Goal: Check status

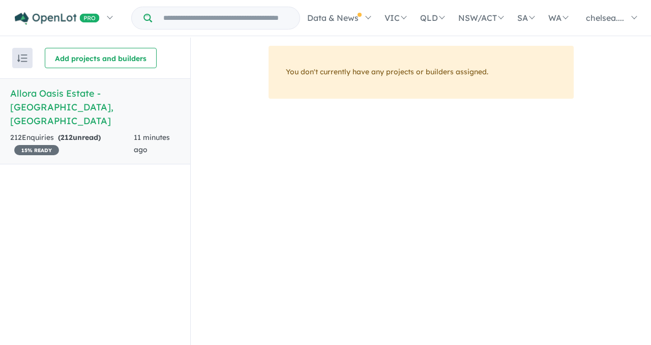
click at [38, 145] on span "15 % READY" at bounding box center [36, 150] width 45 height 10
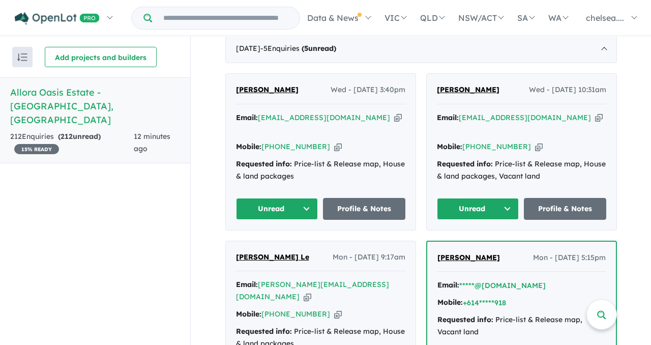
scroll to position [277, 0]
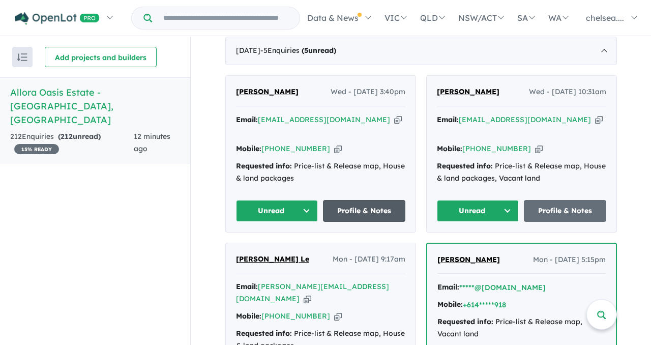
click at [367, 200] on link "Profile & Notes" at bounding box center [364, 211] width 82 height 22
click at [334, 143] on icon "button" at bounding box center [338, 148] width 8 height 11
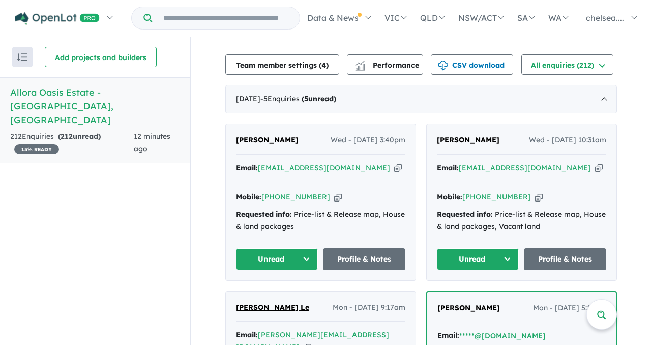
scroll to position [220, 0]
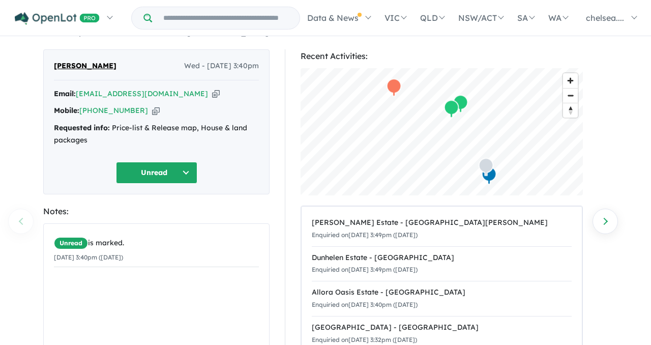
scroll to position [20, 0]
click at [212, 95] on icon "button" at bounding box center [216, 94] width 8 height 11
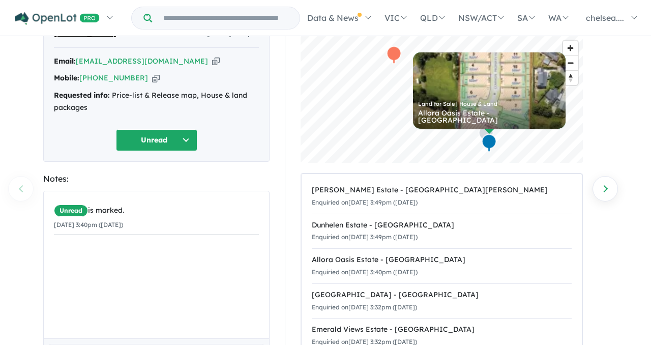
scroll to position [0, 0]
